Goal: Register for event/course

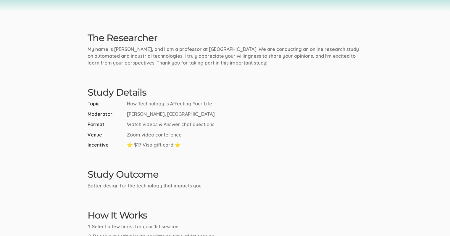
drag, startPoint x: 330, startPoint y: 101, endPoint x: 329, endPoint y: 115, distance: 14.5
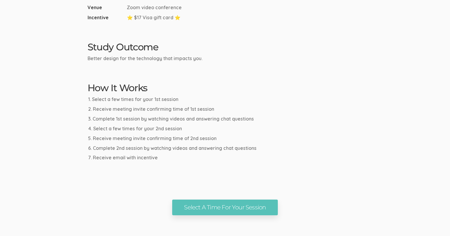
drag, startPoint x: 283, startPoint y: 115, endPoint x: 290, endPoint y: 131, distance: 17.5
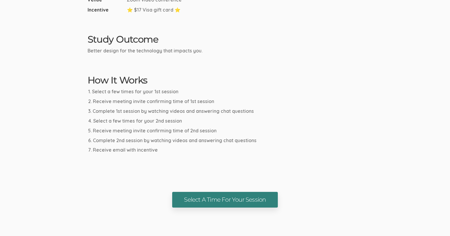
click at [241, 199] on link "Select A Time For Your Session" at bounding box center [224, 200] width 105 height 16
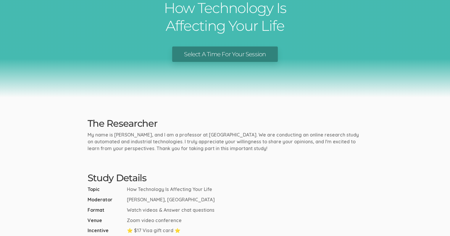
drag, startPoint x: 375, startPoint y: 112, endPoint x: 340, endPoint y: 67, distance: 56.1
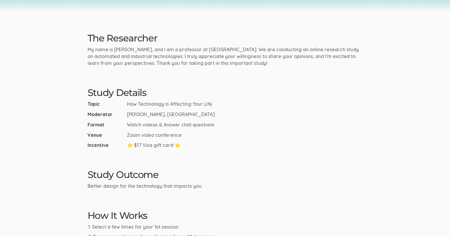
scroll to position [184, 0]
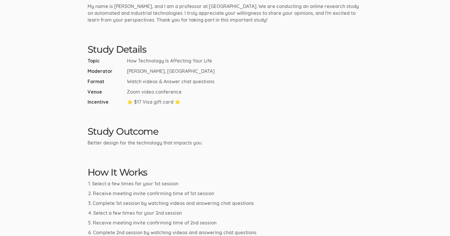
drag, startPoint x: 314, startPoint y: 111, endPoint x: 319, endPoint y: 140, distance: 29.8
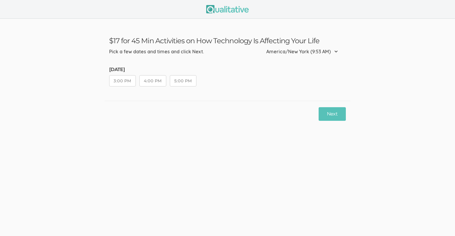
click at [156, 80] on button "4:00 PM" at bounding box center [152, 80] width 27 height 11
click at [123, 78] on button "3:00 PM" at bounding box center [122, 80] width 27 height 11
click at [325, 111] on button "Next" at bounding box center [332, 114] width 27 height 14
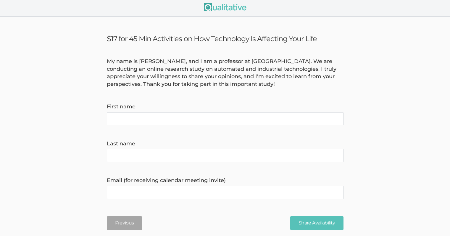
drag, startPoint x: 203, startPoint y: 139, endPoint x: 204, endPoint y: 145, distance: 6.0
click at [205, 117] on name "First name" at bounding box center [225, 118] width 237 height 13
type name "[PERSON_NAME]"
type name "a"
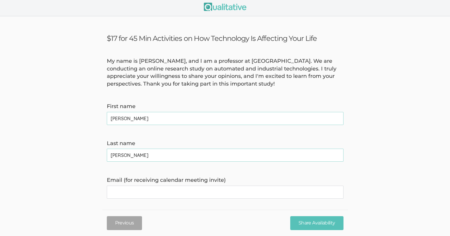
type name "[PERSON_NAME]"
type invite\) "[EMAIL_ADDRESS][DOMAIN_NAME]"
click at [88, 182] on form "My name is [PERSON_NAME], and I am a professor at [GEOGRAPHIC_DATA]. We are con…" at bounding box center [225, 200] width 450 height 287
drag, startPoint x: 88, startPoint y: 183, endPoint x: 91, endPoint y: 209, distance: 26.5
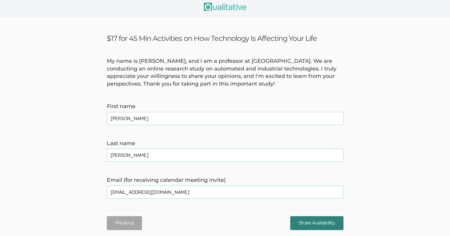
click at [324, 223] on input "Share Availability" at bounding box center [316, 223] width 53 height 14
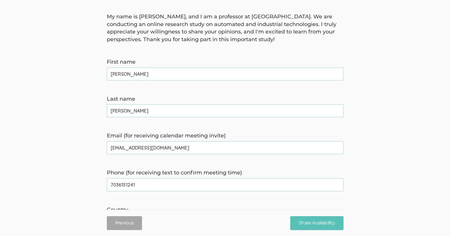
type time\) "7036151241"
click at [64, 165] on form "My name is [PERSON_NAME], and I am a professor at [GEOGRAPHIC_DATA]. We are con…" at bounding box center [225, 173] width 450 height 320
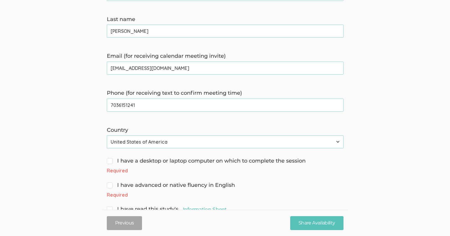
scroll to position [149, 0]
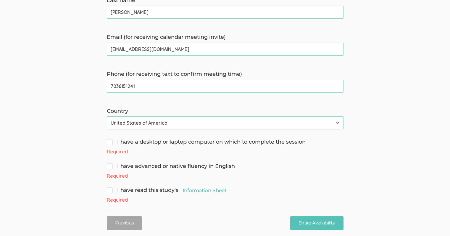
drag, startPoint x: 87, startPoint y: 165, endPoint x: 86, endPoint y: 188, distance: 22.5
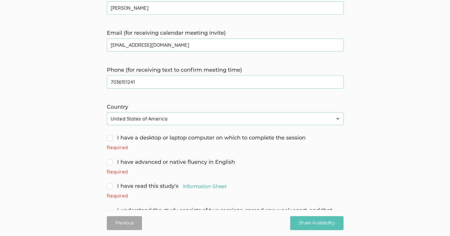
click at [112, 138] on span "I have a desktop or laptop computer on which to complete the session" at bounding box center [206, 138] width 199 height 8
click at [111, 138] on input "I have a desktop or laptop computer on which to complete the session" at bounding box center [109, 137] width 4 height 4
checkbox input "true"
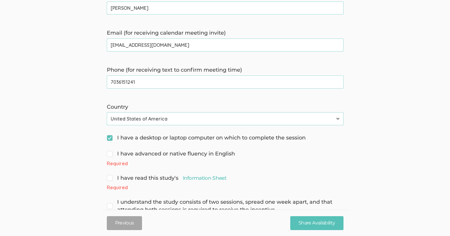
click at [108, 152] on input "I have advanced or native fluency in English" at bounding box center [109, 153] width 4 height 4
checkbox input "true"
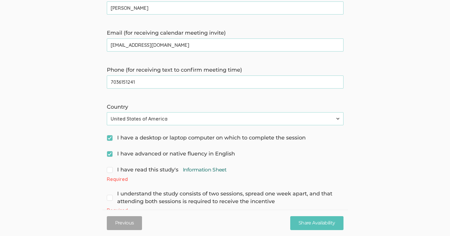
click at [214, 170] on link "Information Sheet" at bounding box center [205, 169] width 44 height 7
click at [111, 171] on span "I have read this study's Information Sheet" at bounding box center [167, 170] width 120 height 8
click at [111, 171] on input "I have read this study's Information Sheet" at bounding box center [109, 169] width 4 height 4
checkbox input "true"
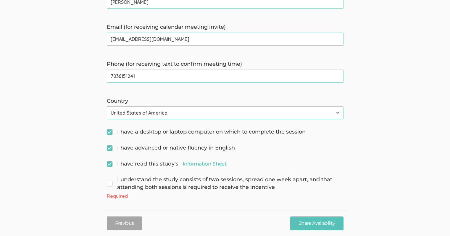
scroll to position [160, 0]
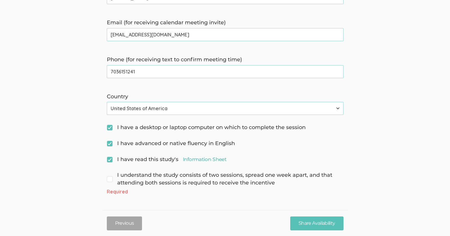
drag, startPoint x: 86, startPoint y: 178, endPoint x: 88, endPoint y: 194, distance: 16.4
click at [112, 173] on span "I understand the study consists of two sessions, spread one week apart, and tha…" at bounding box center [225, 178] width 237 height 15
click at [111, 173] on input "I understand the study consists of two sessions, spread one week apart, and tha…" at bounding box center [109, 175] width 4 height 4
checkbox input "true"
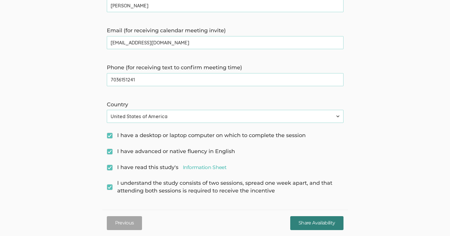
click at [329, 223] on input "Share Availability" at bounding box center [316, 223] width 53 height 14
